Goal: Task Accomplishment & Management: Manage account settings

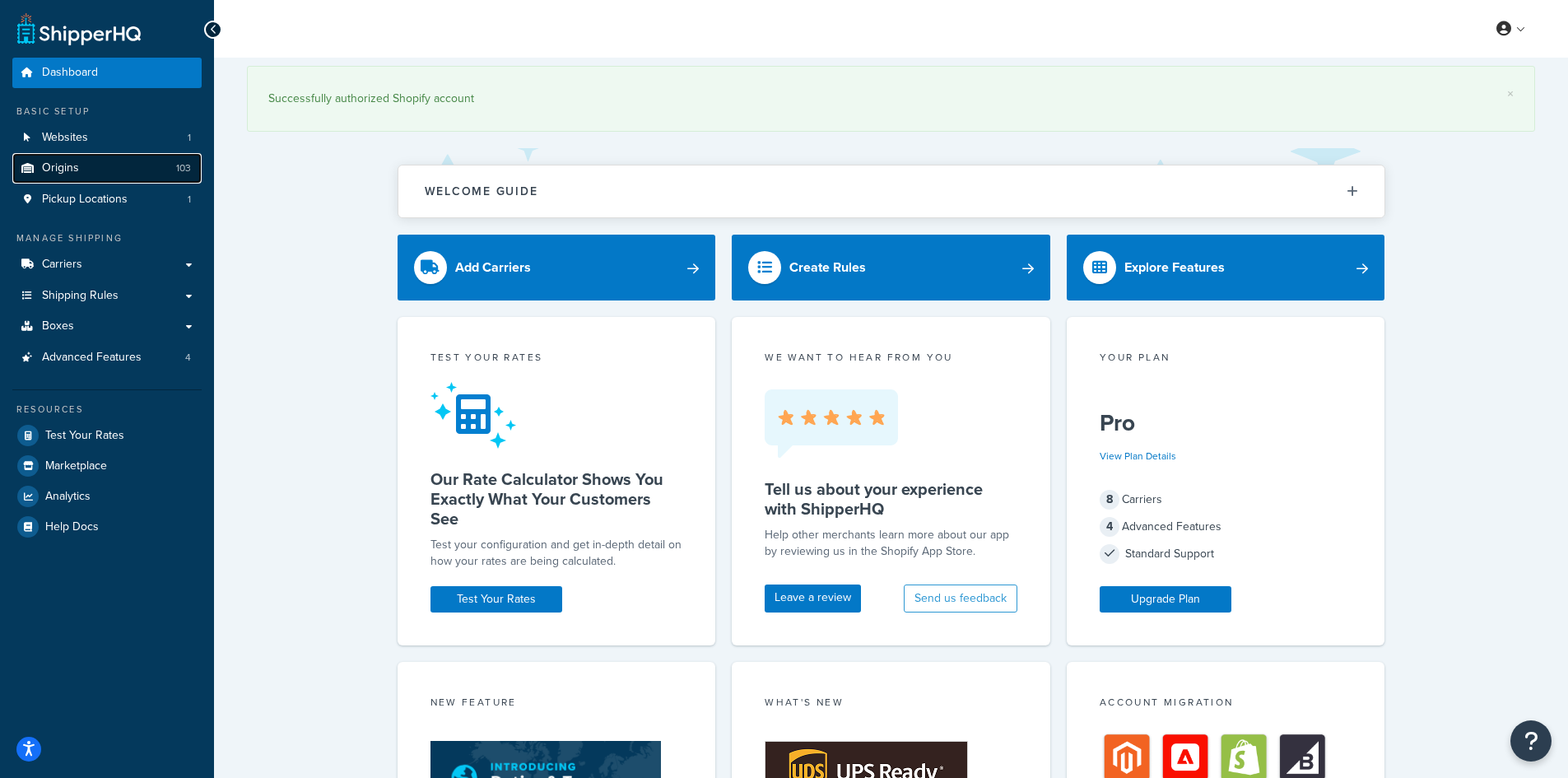
click at [75, 162] on span "Origins" at bounding box center [59, 168] width 37 height 14
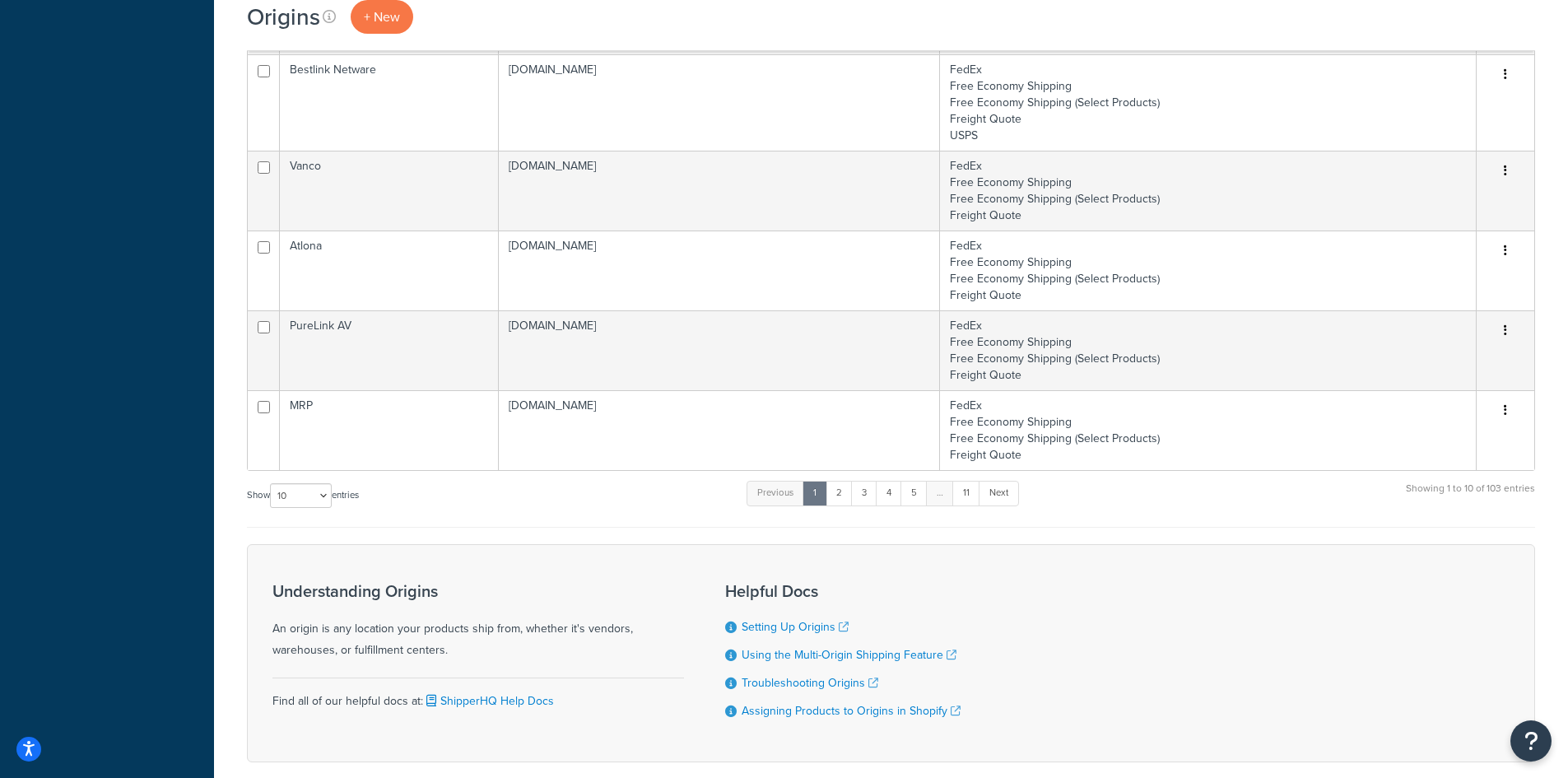
scroll to position [682, 0]
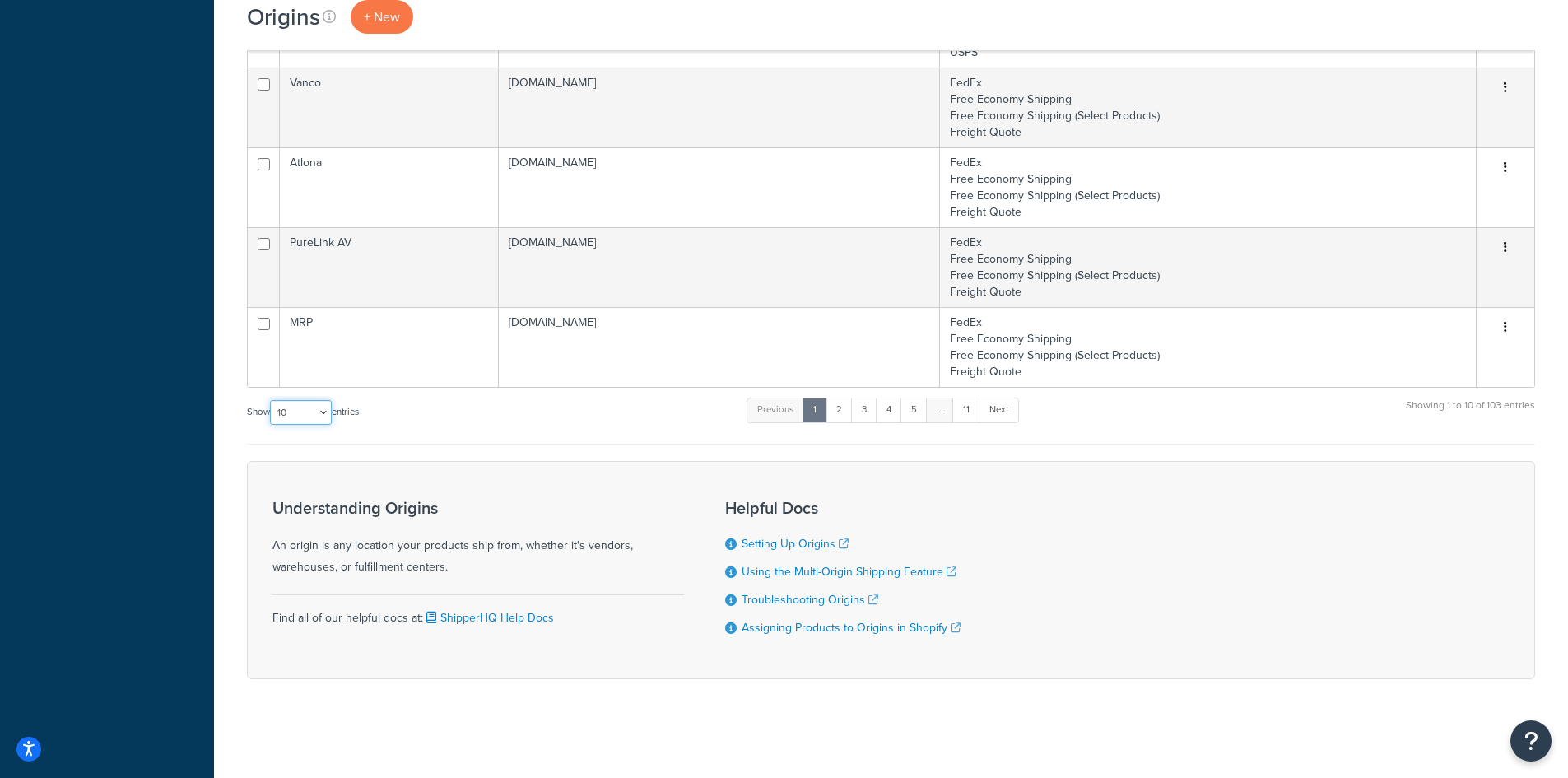
click at [294, 403] on select "10 15 25 50 100 1000" at bounding box center [300, 412] width 61 height 25
click at [294, 406] on select "10 15 25 50 100 1000" at bounding box center [300, 412] width 61 height 25
select select "1000"
click at [272, 400] on select "10 15 25 50 100 1000" at bounding box center [300, 412] width 61 height 25
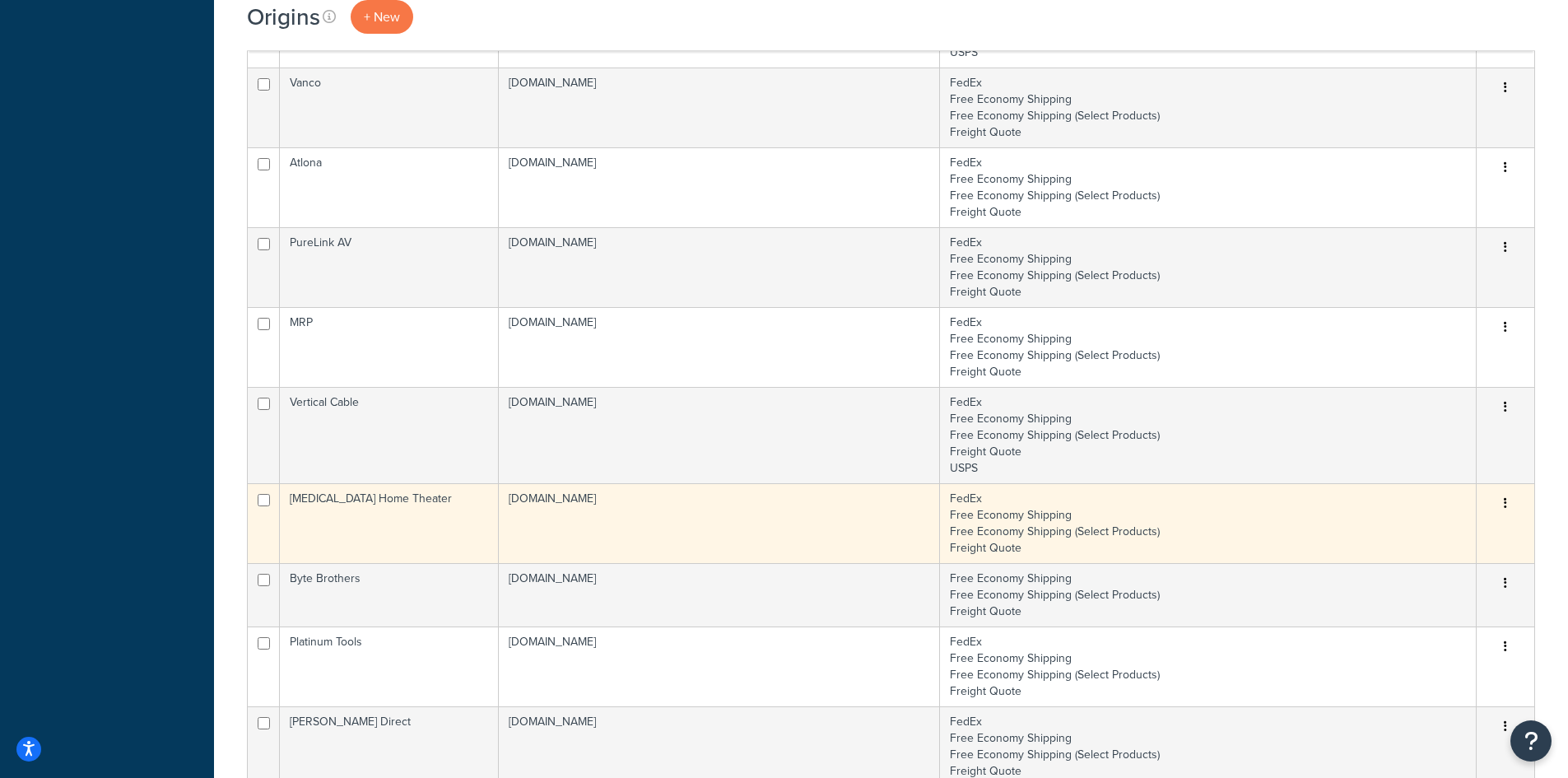
scroll to position [7168, 0]
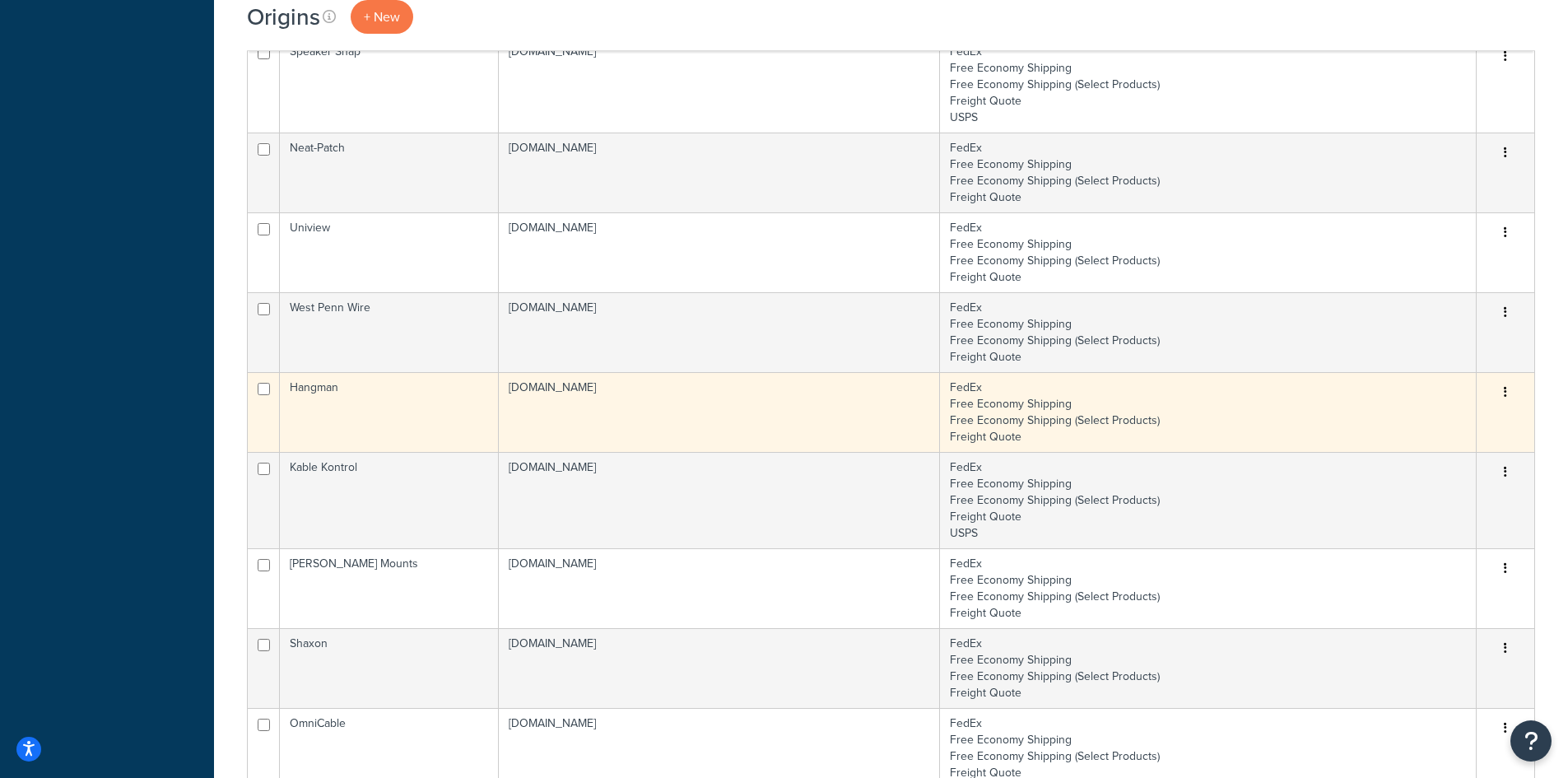
click at [415, 422] on td "Hangman" at bounding box center [389, 411] width 219 height 80
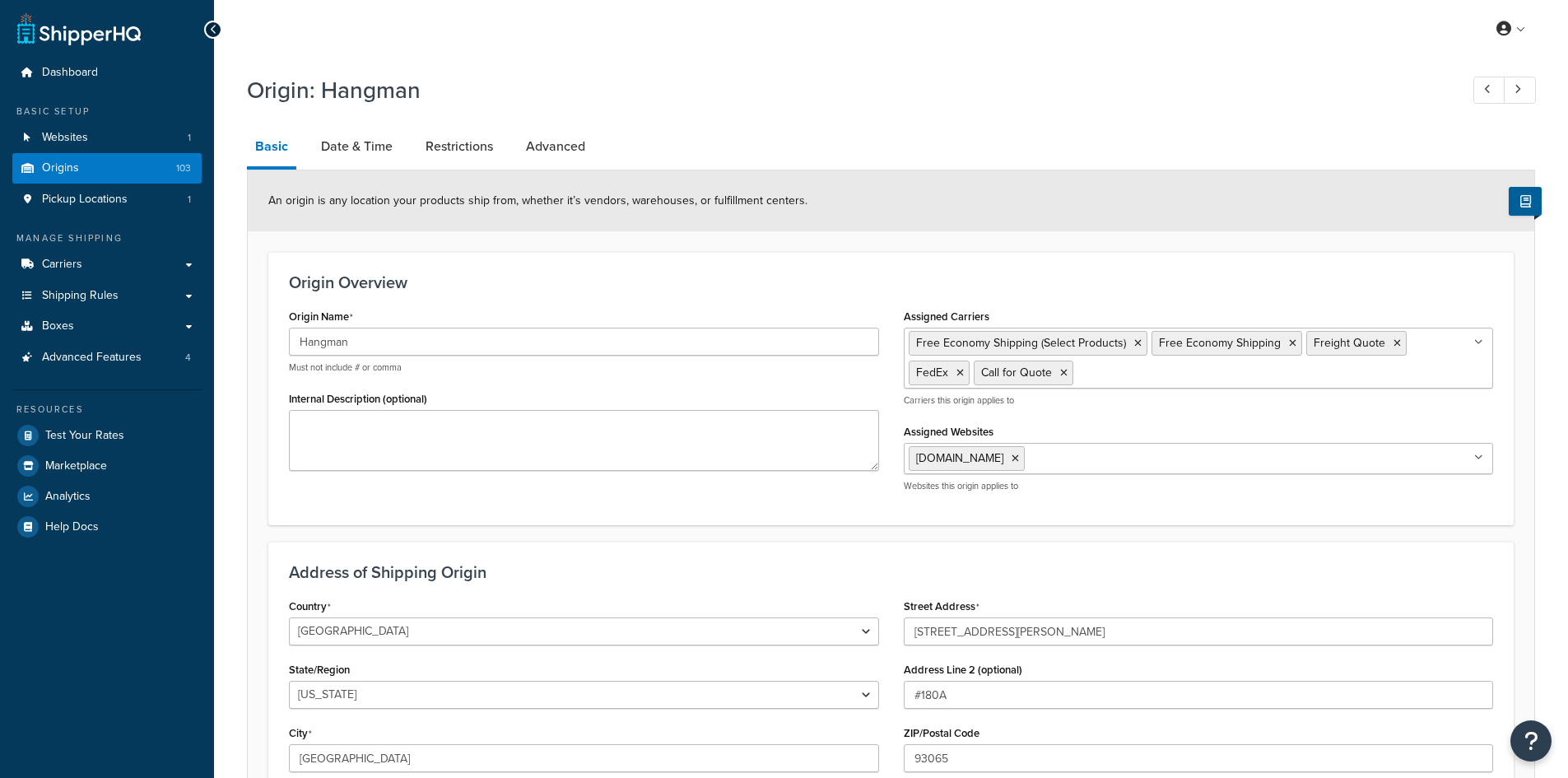
select select "5"
